Goal: Register for event/course

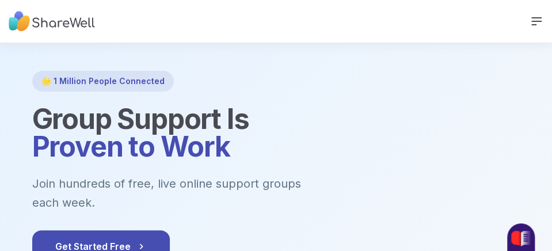
click at [532, 20] on icon at bounding box center [536, 21] width 14 height 14
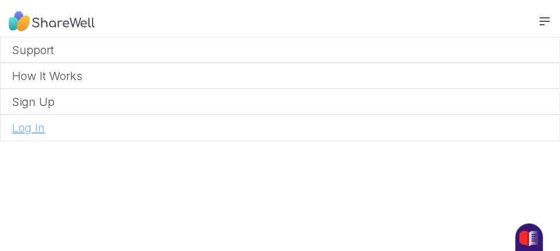
click at [474, 123] on link "Log In" at bounding box center [280, 127] width 560 height 26
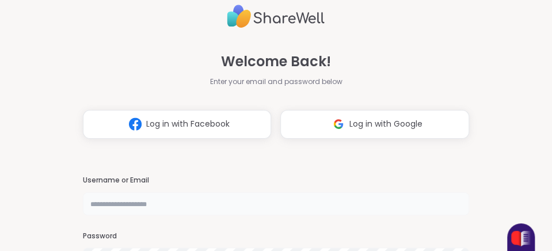
type input "**********"
click at [457, 117] on button "Log in with Google" at bounding box center [374, 124] width 189 height 29
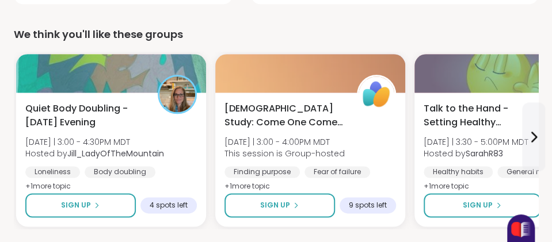
scroll to position [460, 0]
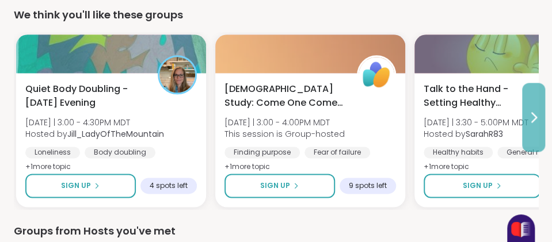
click at [535, 116] on icon at bounding box center [533, 117] width 5 height 9
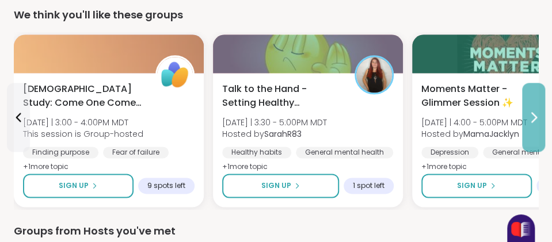
click at [535, 116] on icon at bounding box center [533, 117] width 5 height 9
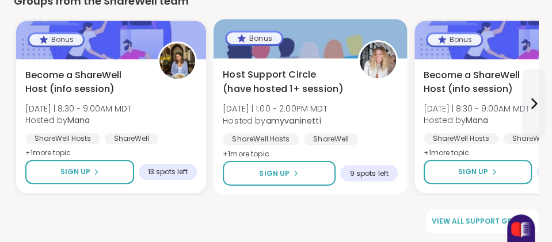
scroll to position [1773, 0]
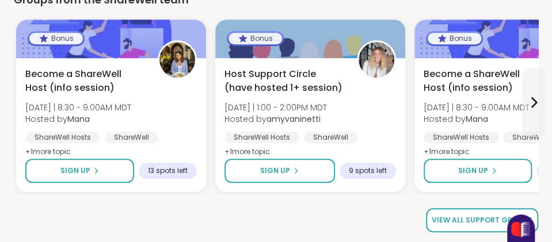
click at [439, 222] on span "View all support groups" at bounding box center [481, 220] width 101 height 10
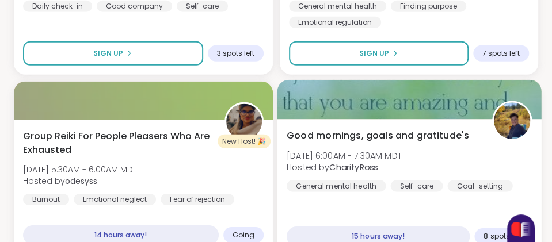
scroll to position [2761, 0]
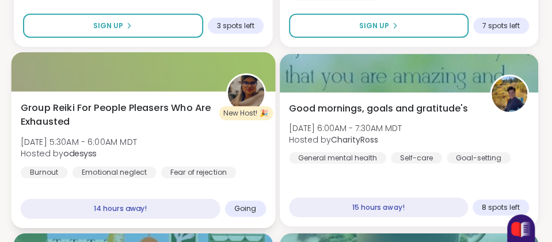
click at [158, 146] on div "Group Reiki For People Pleasers Who Are Exhausted [DATE] 5:30AM - 6:00AM MDT Ho…" at bounding box center [143, 140] width 245 height 78
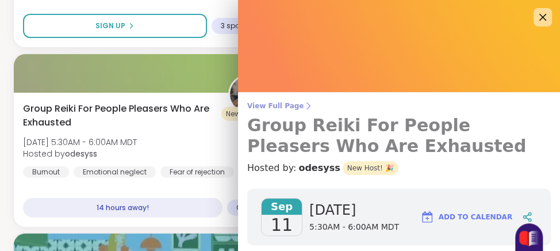
click at [261, 104] on span "View Full Page" at bounding box center [399, 105] width 304 height 9
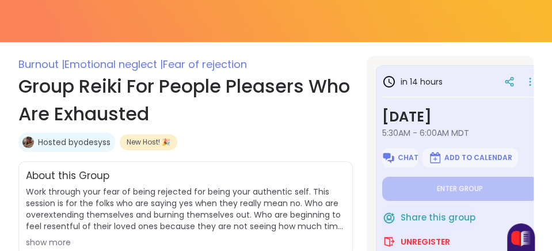
scroll to position [230, 0]
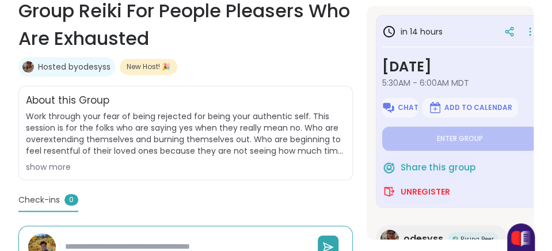
click at [56, 167] on div "show more" at bounding box center [185, 167] width 319 height 12
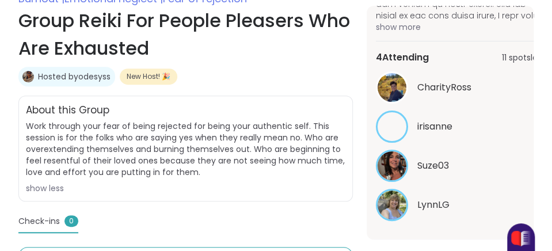
scroll to position [289, 0]
click at [277, 215] on div "Check-ins 0" at bounding box center [185, 224] width 334 height 18
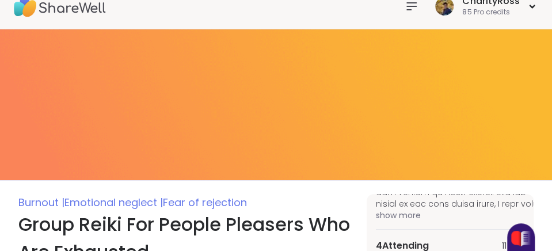
scroll to position [0, 0]
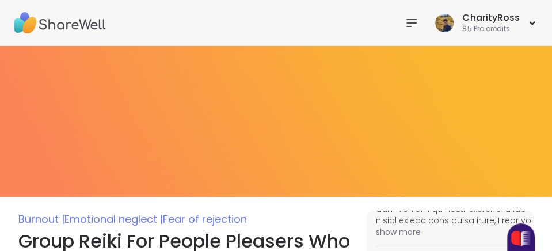
type textarea "*"
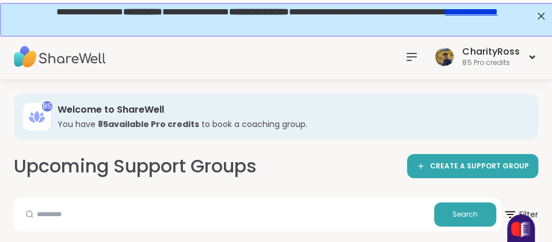
click at [409, 56] on icon at bounding box center [411, 56] width 9 height 7
click at [497, 58] on div "85 Pro credits" at bounding box center [490, 63] width 57 height 10
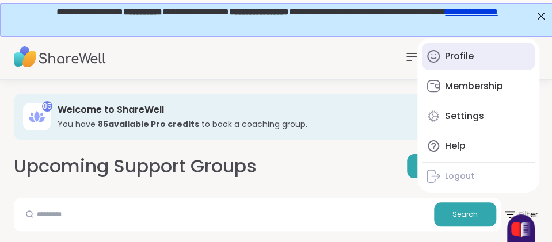
click at [495, 61] on link "Profile" at bounding box center [478, 57] width 113 height 28
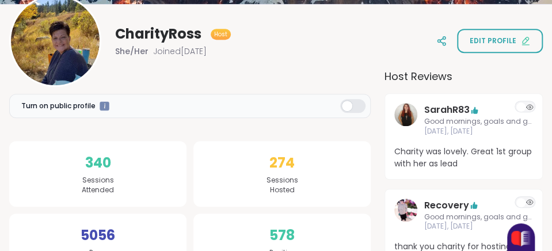
scroll to position [173, 0]
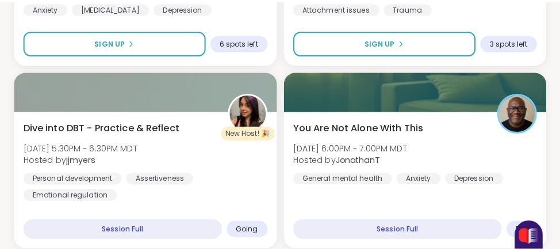
scroll to position [1150, 0]
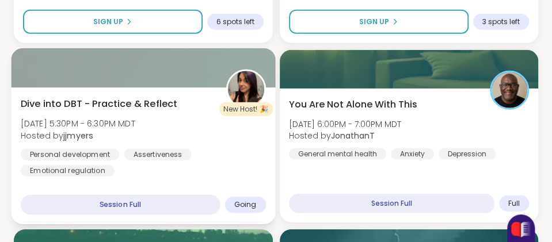
click at [192, 180] on div "Dive into DBT - Practice & Reflect [DATE] 5:30PM - 6:30PM MDT Hosted by jjmyers…" at bounding box center [143, 155] width 263 height 137
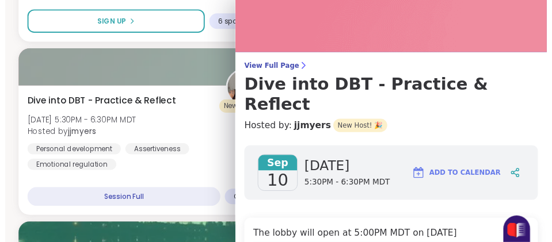
scroll to position [58, 0]
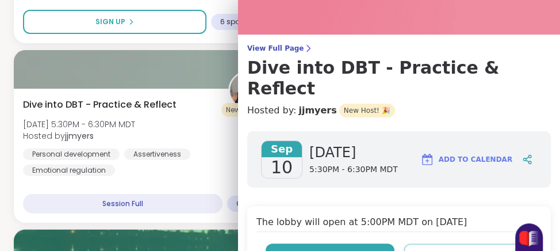
click at [286, 243] on button "Unregister" at bounding box center [330, 255] width 129 height 24
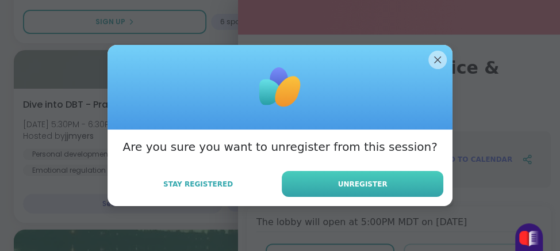
click at [315, 190] on button "Unregister" at bounding box center [363, 184] width 162 height 26
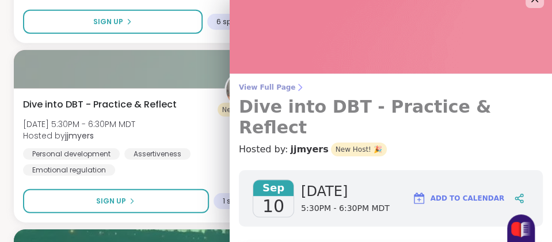
scroll to position [0, 0]
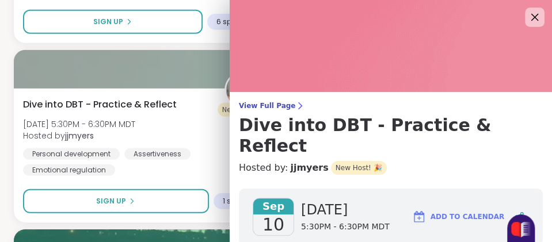
click at [531, 14] on icon at bounding box center [534, 17] width 7 height 7
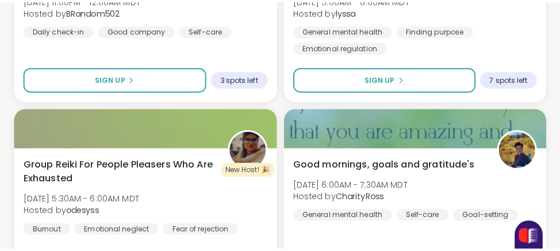
scroll to position [2588, 0]
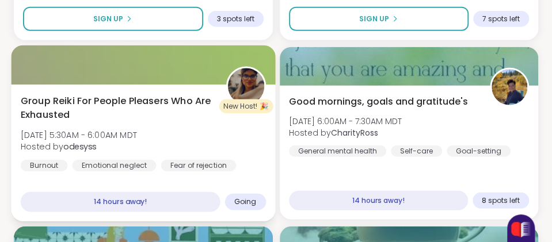
click at [247, 76] on img at bounding box center [245, 86] width 36 height 36
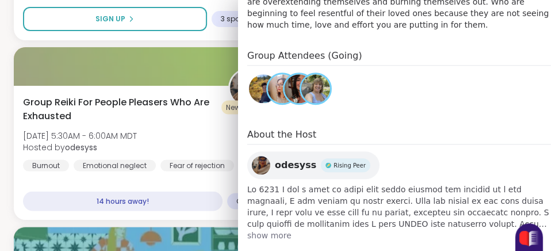
scroll to position [438, 0]
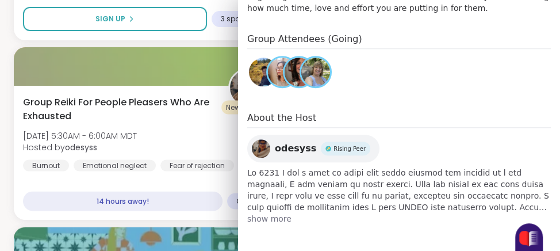
click at [266, 220] on span "show more" at bounding box center [399, 219] width 304 height 12
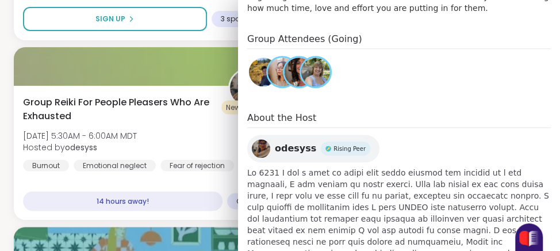
scroll to position [553, 0]
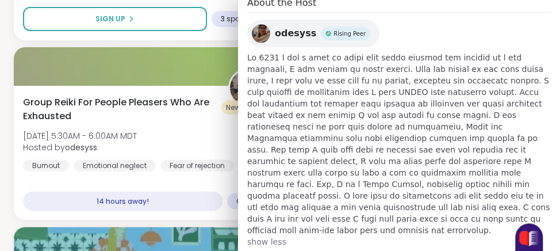
click at [287, 164] on span at bounding box center [399, 144] width 304 height 184
